Goal: Check status: Check status

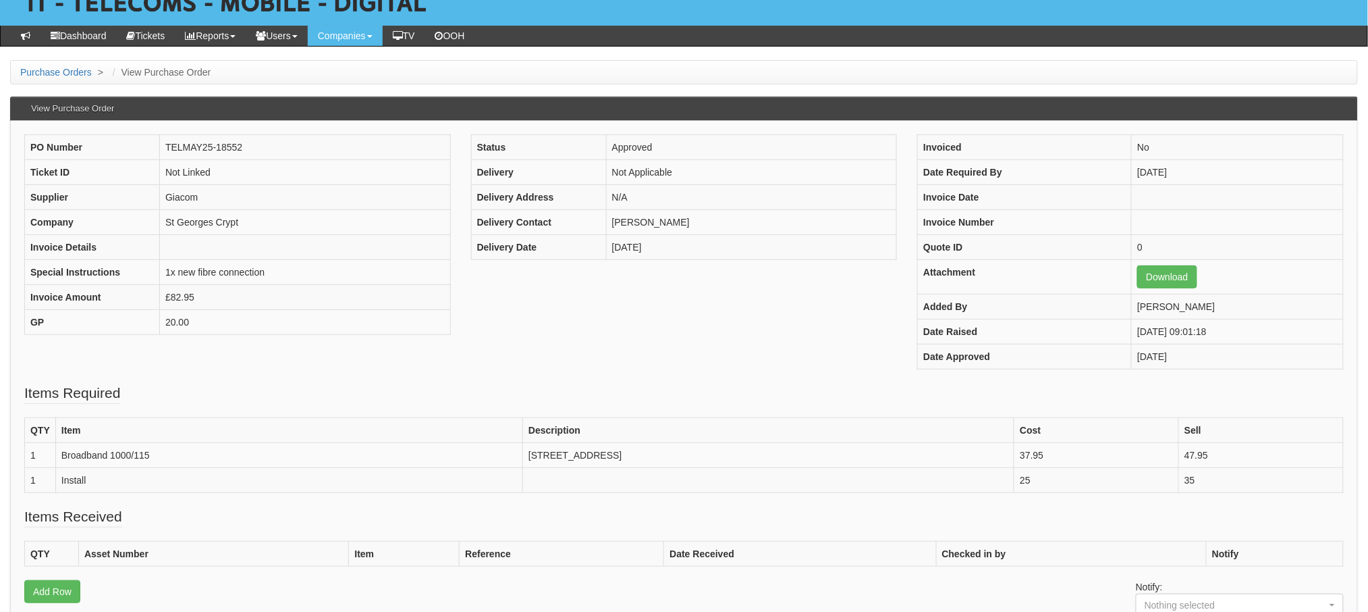
scroll to position [83, 0]
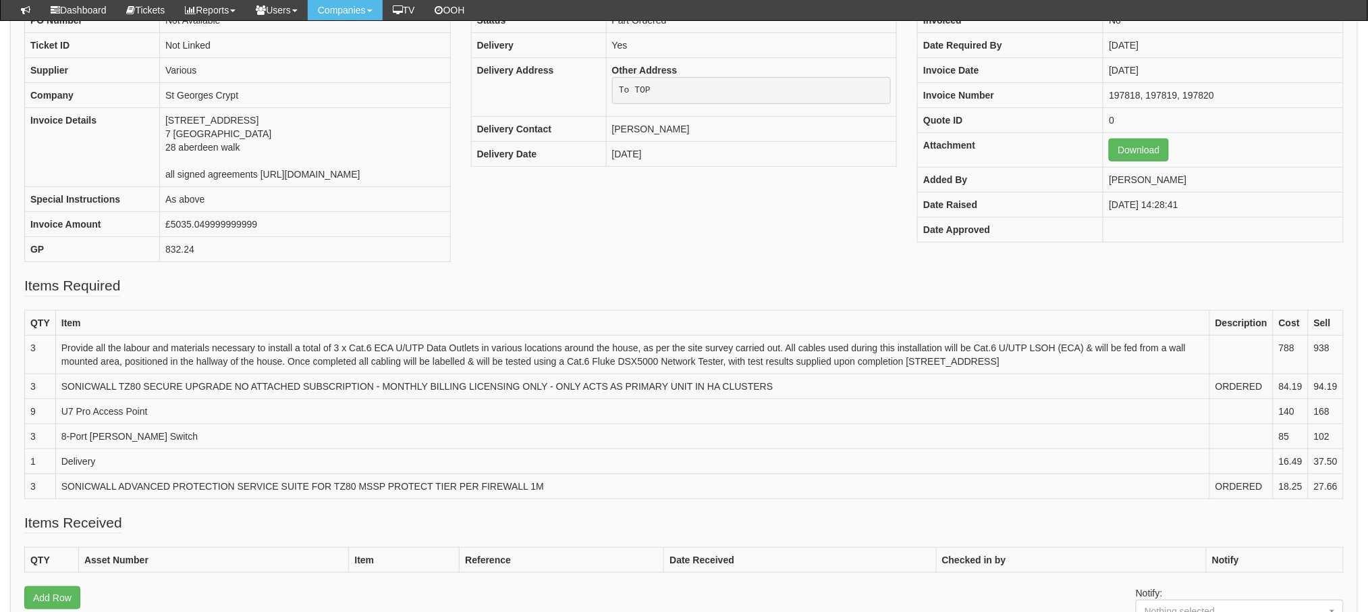
scroll to position [180, 0]
click at [610, 473] on td "Delivery" at bounding box center [632, 460] width 1154 height 25
click at [554, 498] on td "SONICWALL ADVANCED PROTECTION SERVICE SUITE FOR TZ80 MSSP PROTECT TIER PER FIRE…" at bounding box center [632, 485] width 1154 height 25
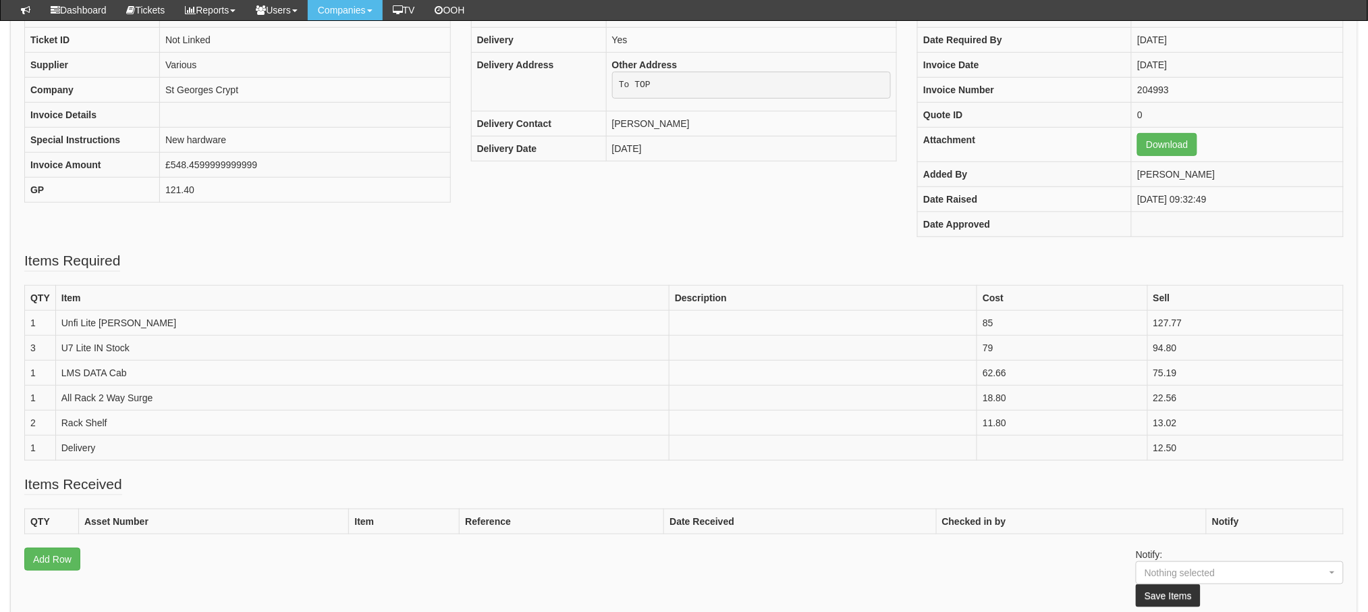
scroll to position [184, 0]
